Goal: Go to known website: Access a specific website the user already knows

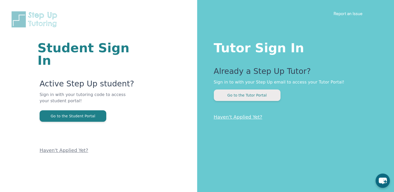
click at [224, 91] on button "Go to the Tutor Portal" at bounding box center [247, 95] width 67 height 11
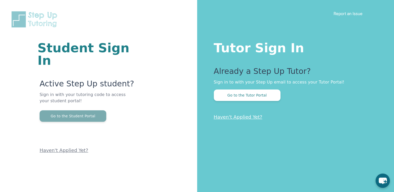
click at [88, 110] on button "Go to the Student Portal" at bounding box center [73, 115] width 67 height 11
